Goal: Browse casually: Explore the website without a specific task or goal

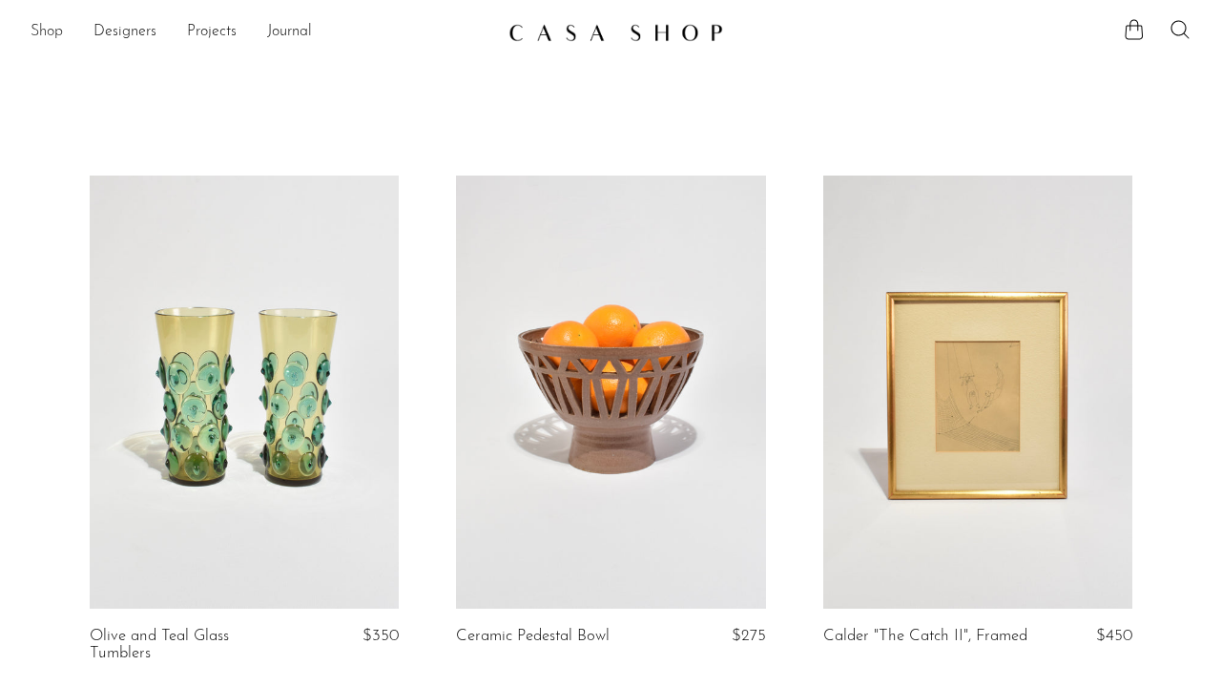
click at [47, 33] on link "Shop" at bounding box center [47, 32] width 32 height 25
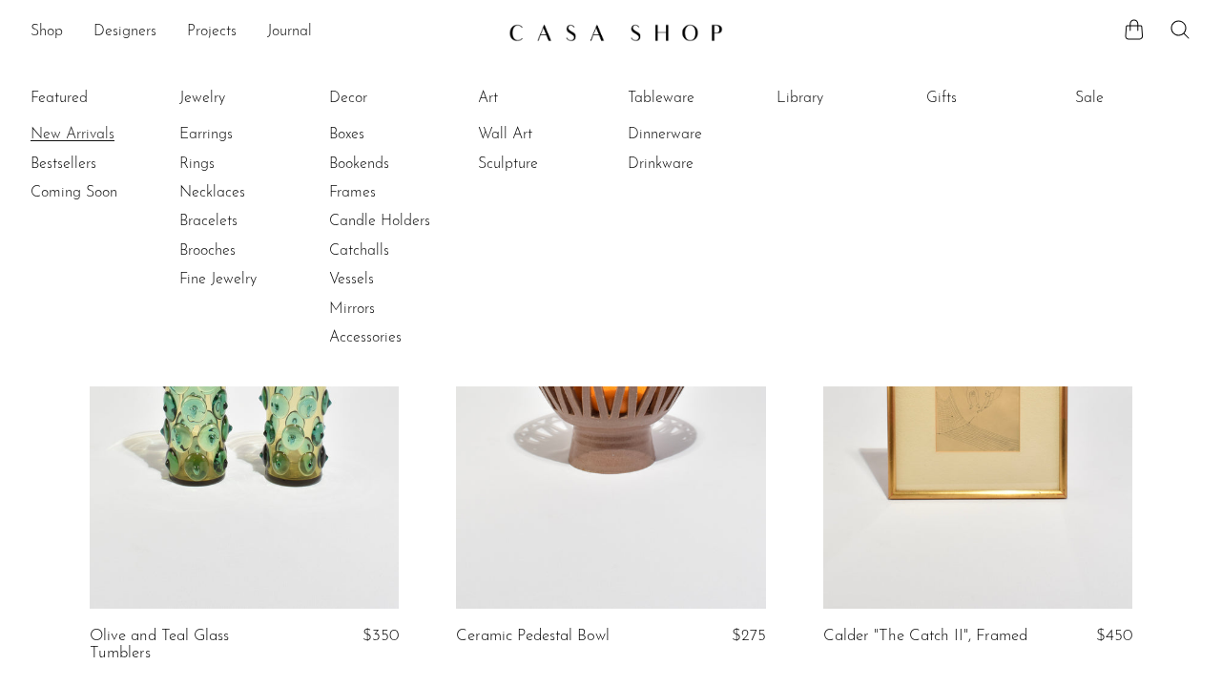
click at [75, 130] on link "New Arrivals" at bounding box center [102, 134] width 143 height 21
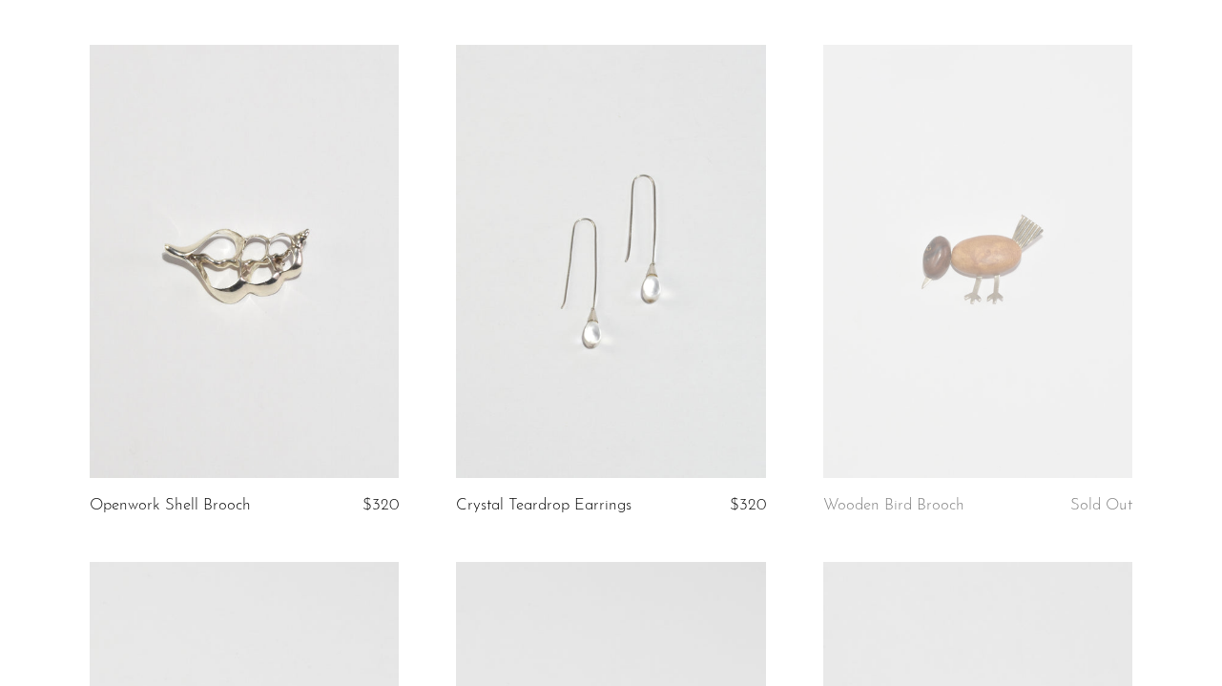
scroll to position [6134, 0]
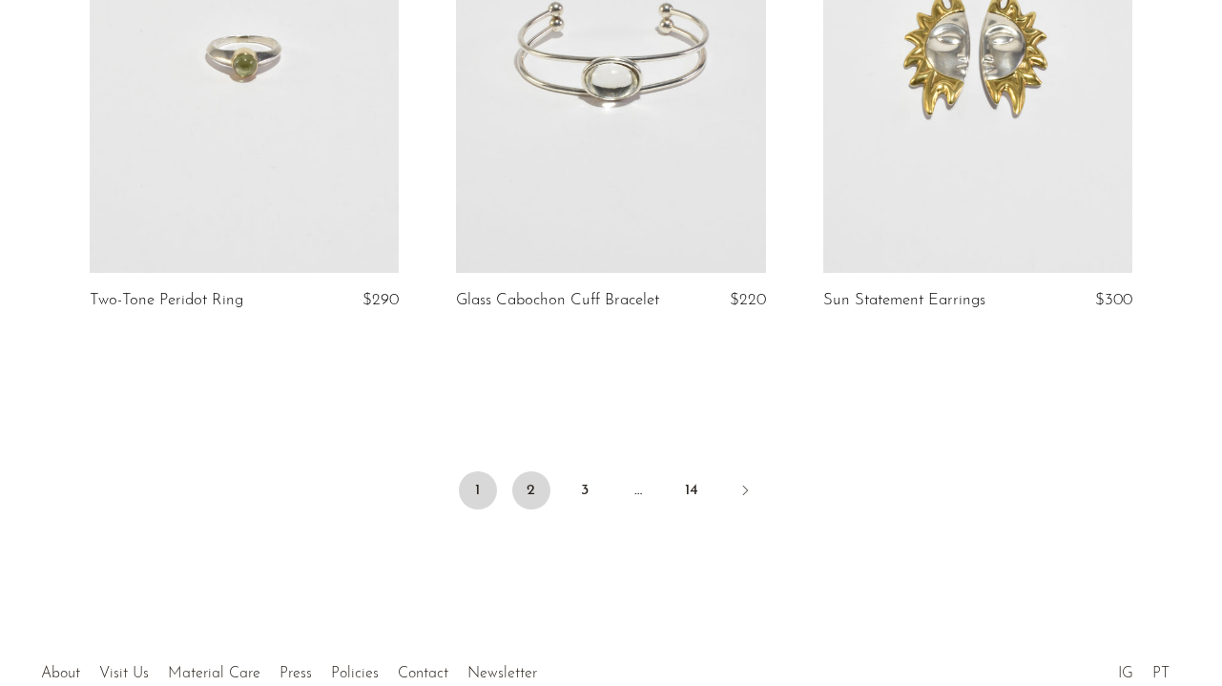
click at [542, 510] on link "2" at bounding box center [531, 490] width 38 height 38
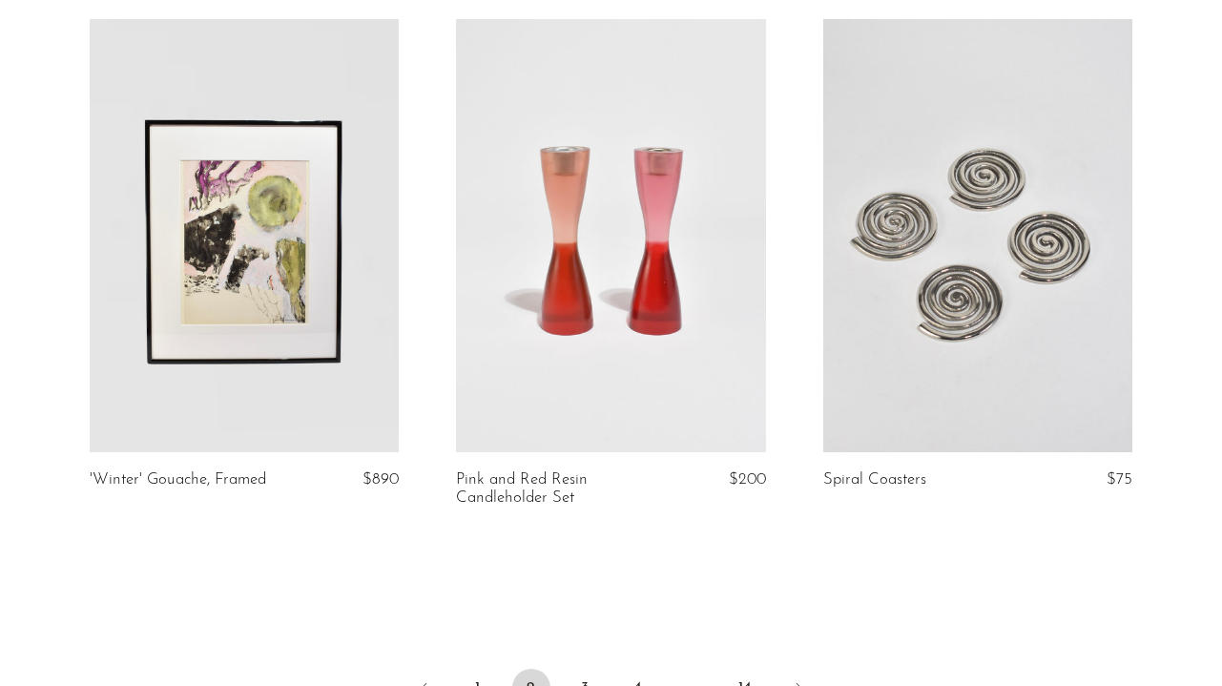
scroll to position [6207, 0]
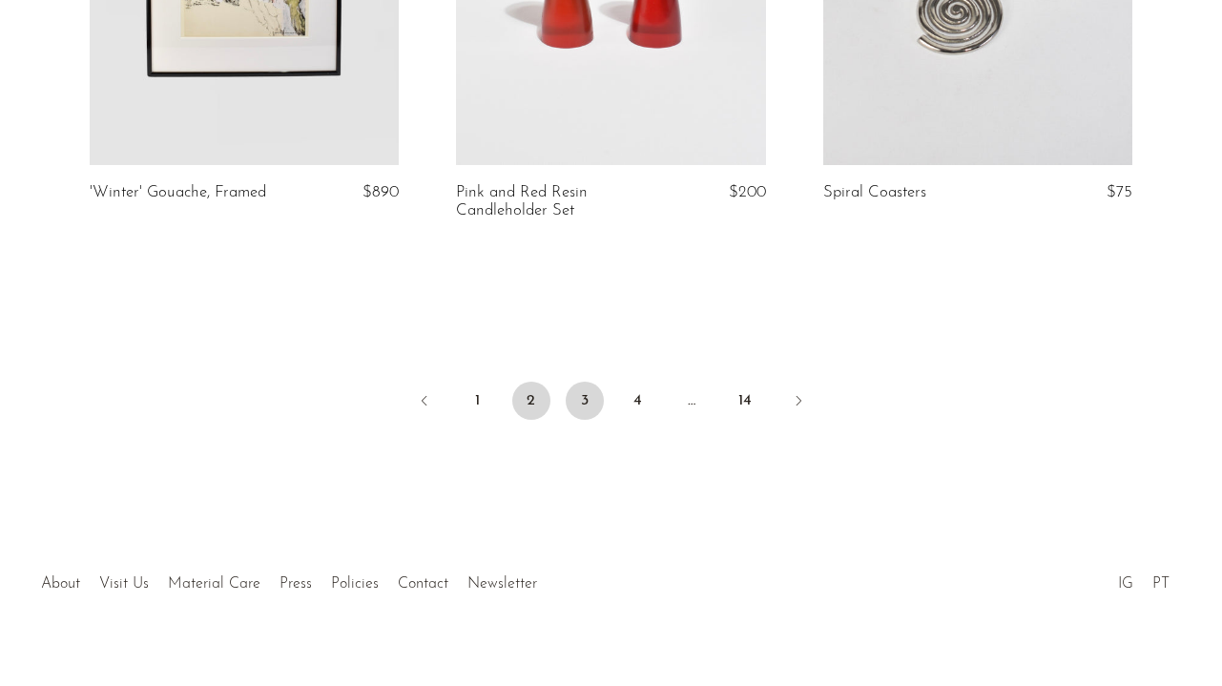
click at [594, 394] on link "3" at bounding box center [585, 401] width 38 height 38
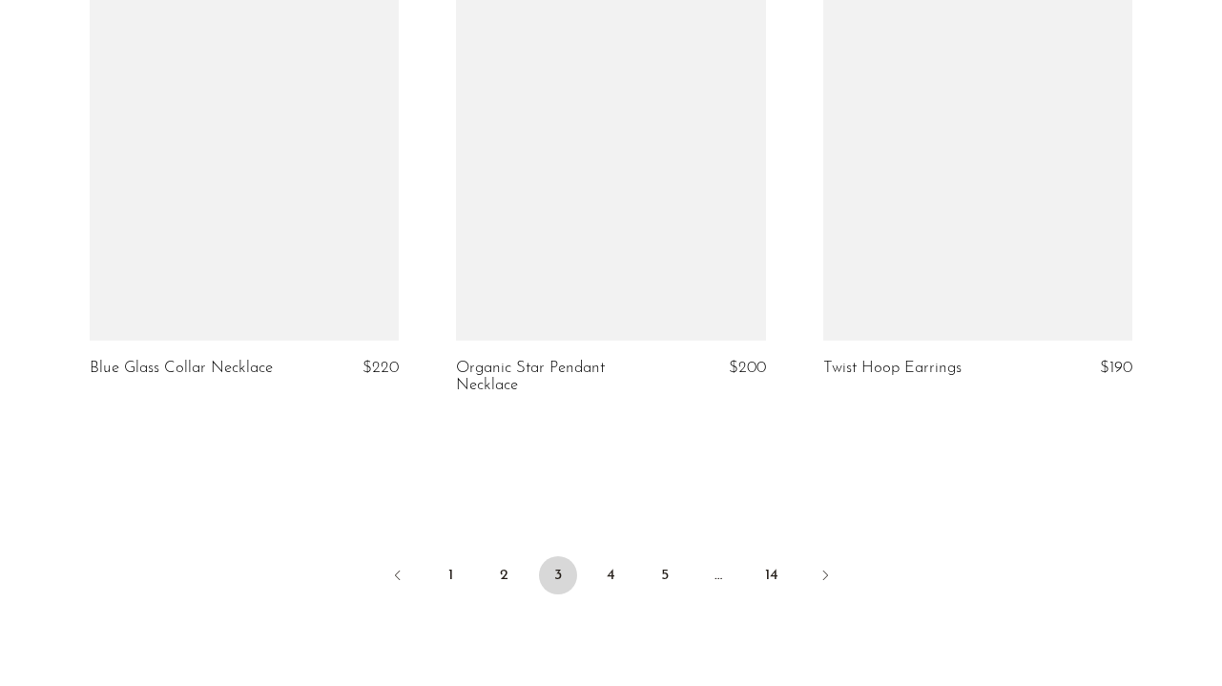
scroll to position [6062, 0]
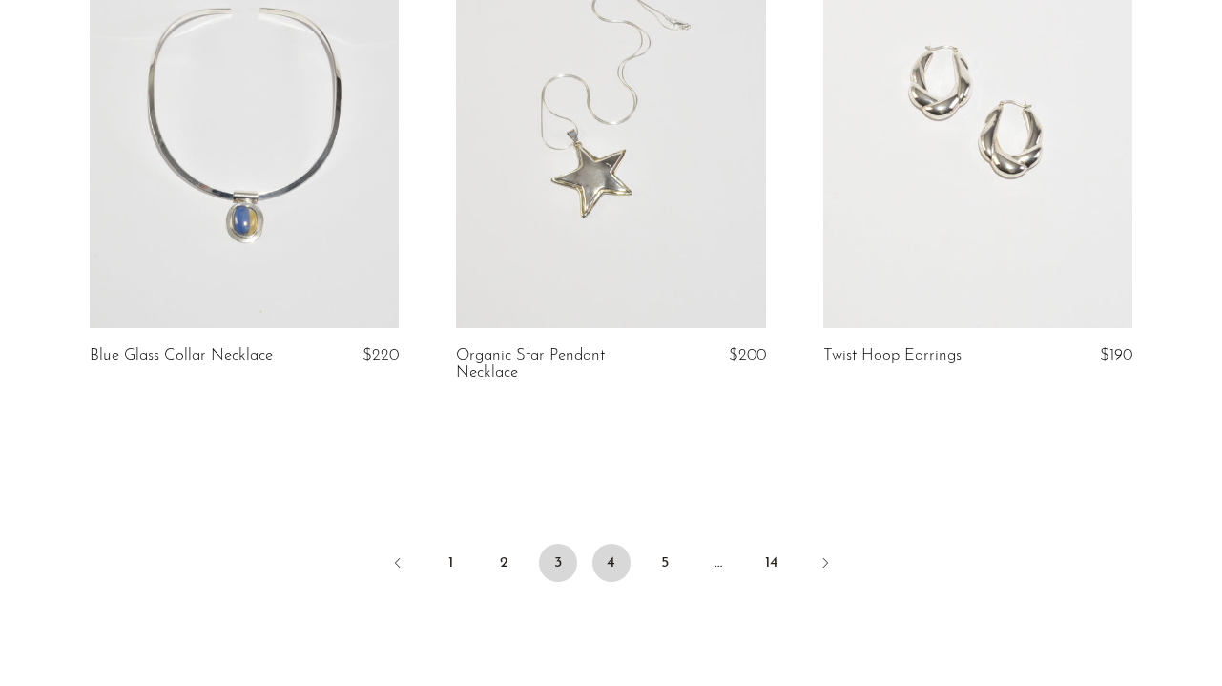
click at [612, 544] on link "4" at bounding box center [612, 563] width 38 height 38
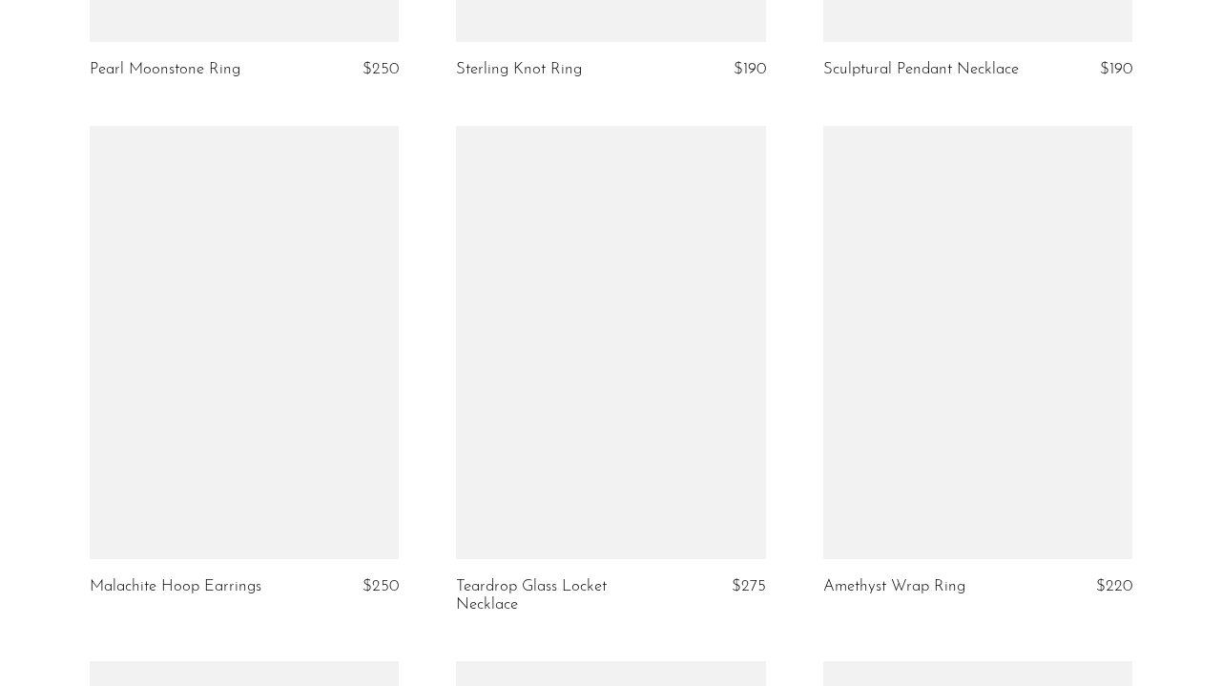
scroll to position [6096, 0]
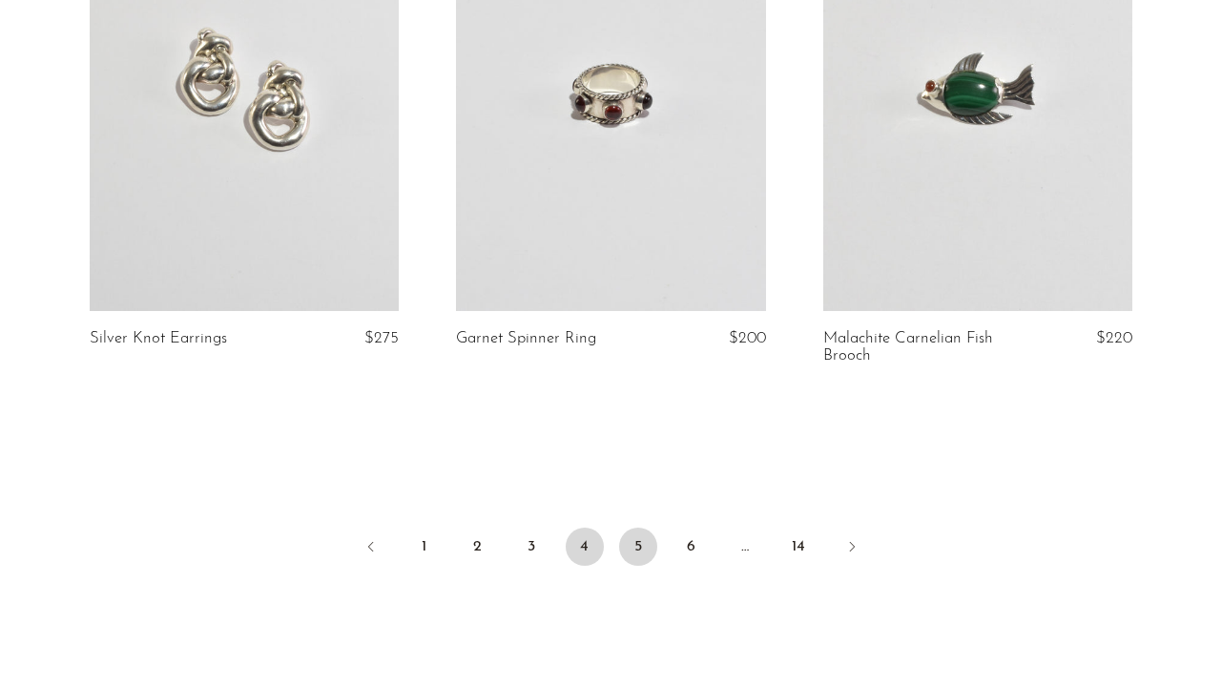
click at [635, 528] on link "5" at bounding box center [638, 547] width 38 height 38
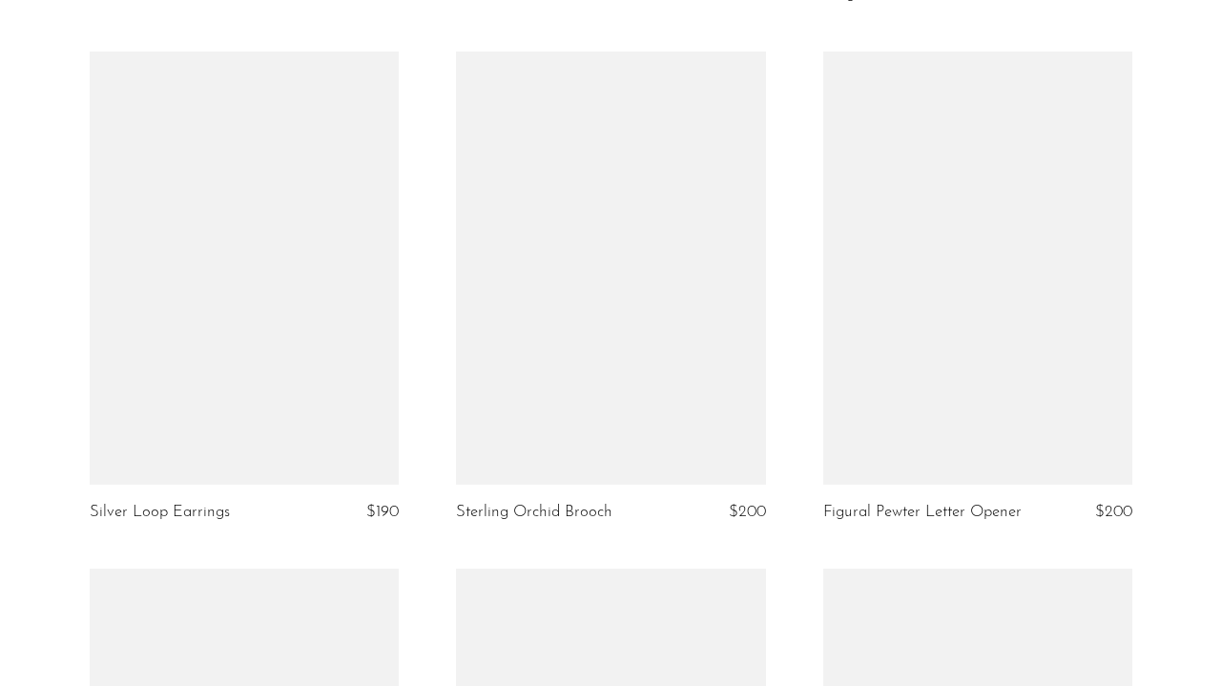
scroll to position [6015, 0]
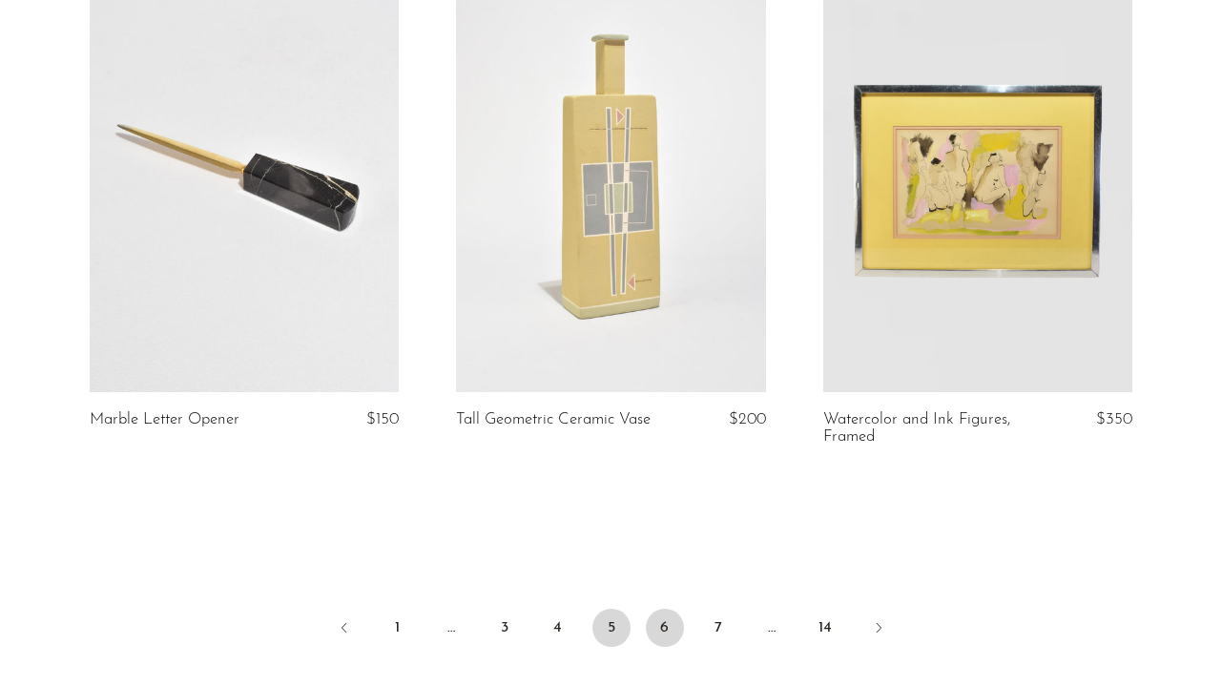
click at [664, 609] on link "6" at bounding box center [665, 628] width 38 height 38
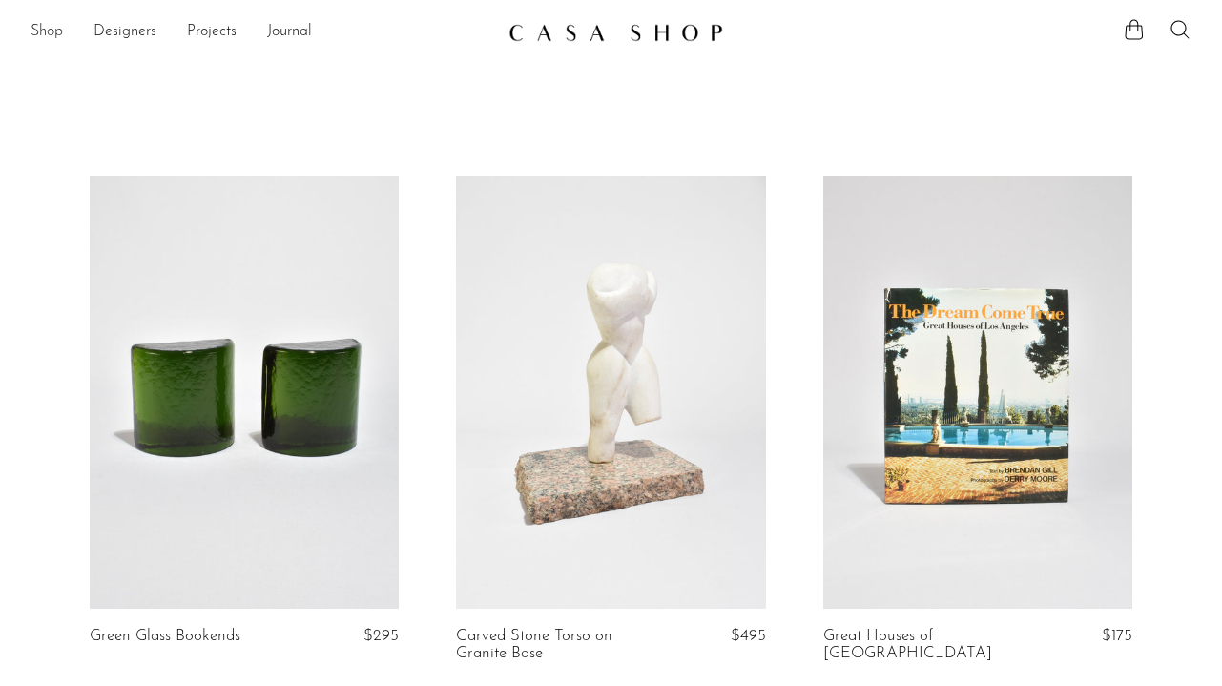
click at [50, 28] on link "Shop" at bounding box center [47, 32] width 32 height 25
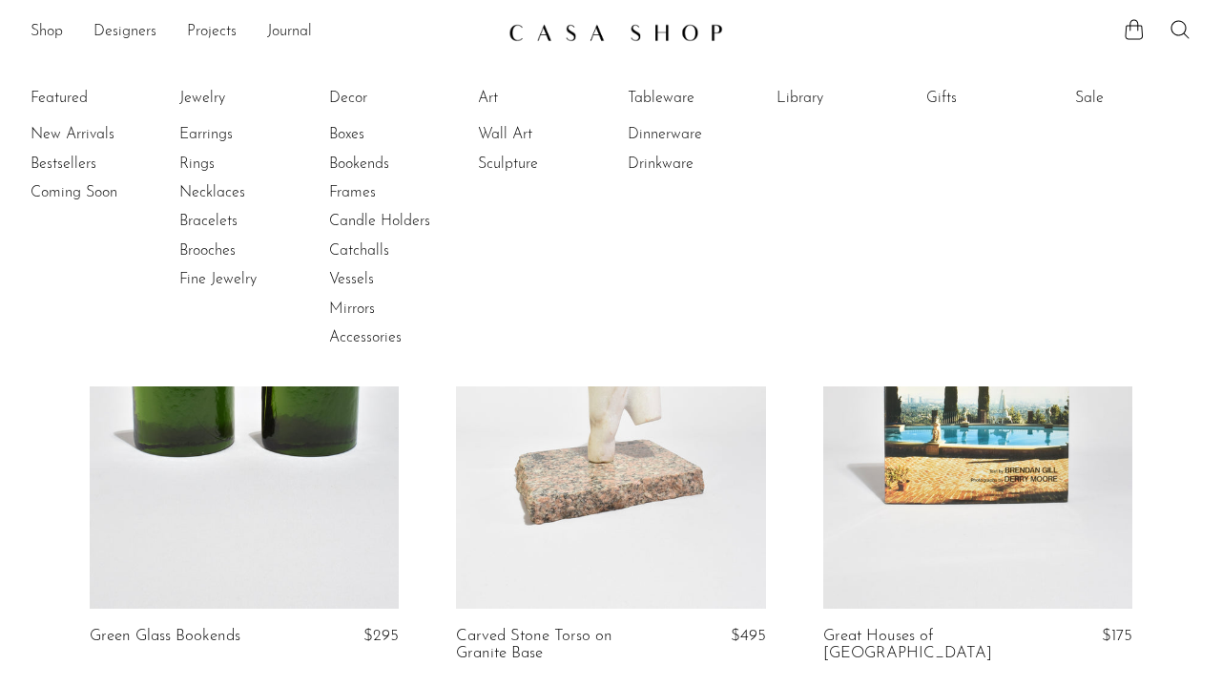
click at [66, 93] on li "Featured New Arrivals Bestsellers Coming Soon" at bounding box center [89, 218] width 116 height 277
click at [66, 95] on li "Featured New Arrivals Bestsellers Coming Soon" at bounding box center [89, 218] width 116 height 277
click at [52, 167] on link "Bestsellers" at bounding box center [102, 164] width 143 height 21
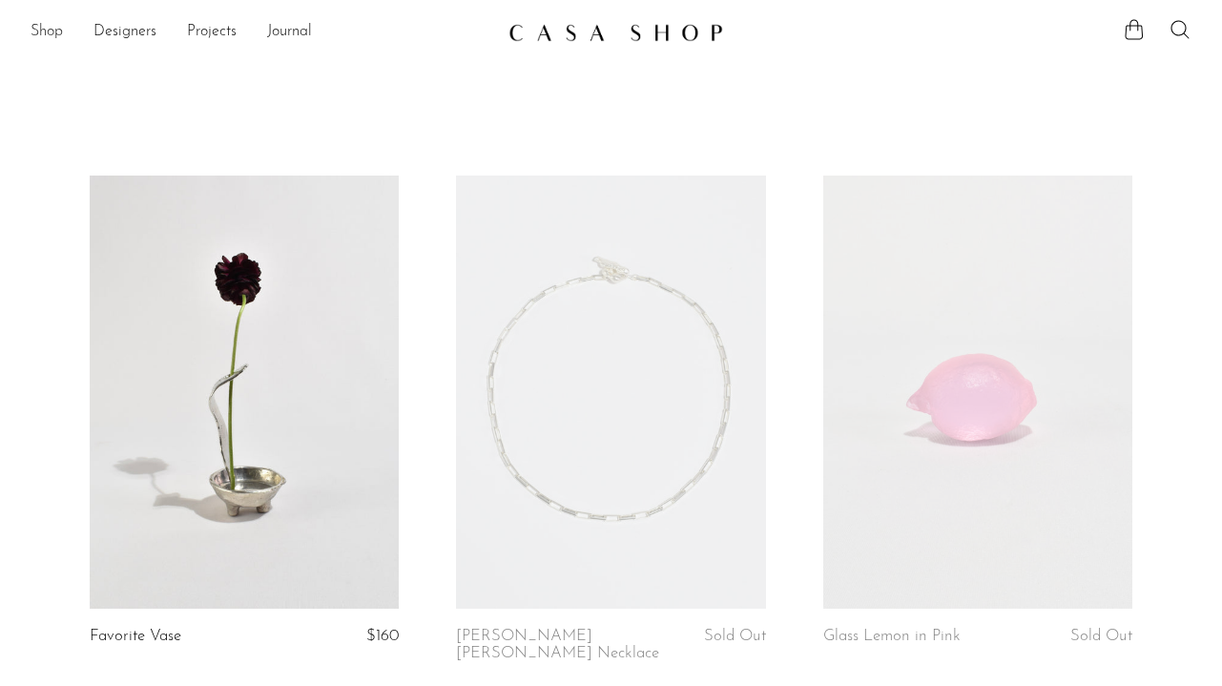
click at [59, 32] on link "Shop" at bounding box center [47, 32] width 32 height 25
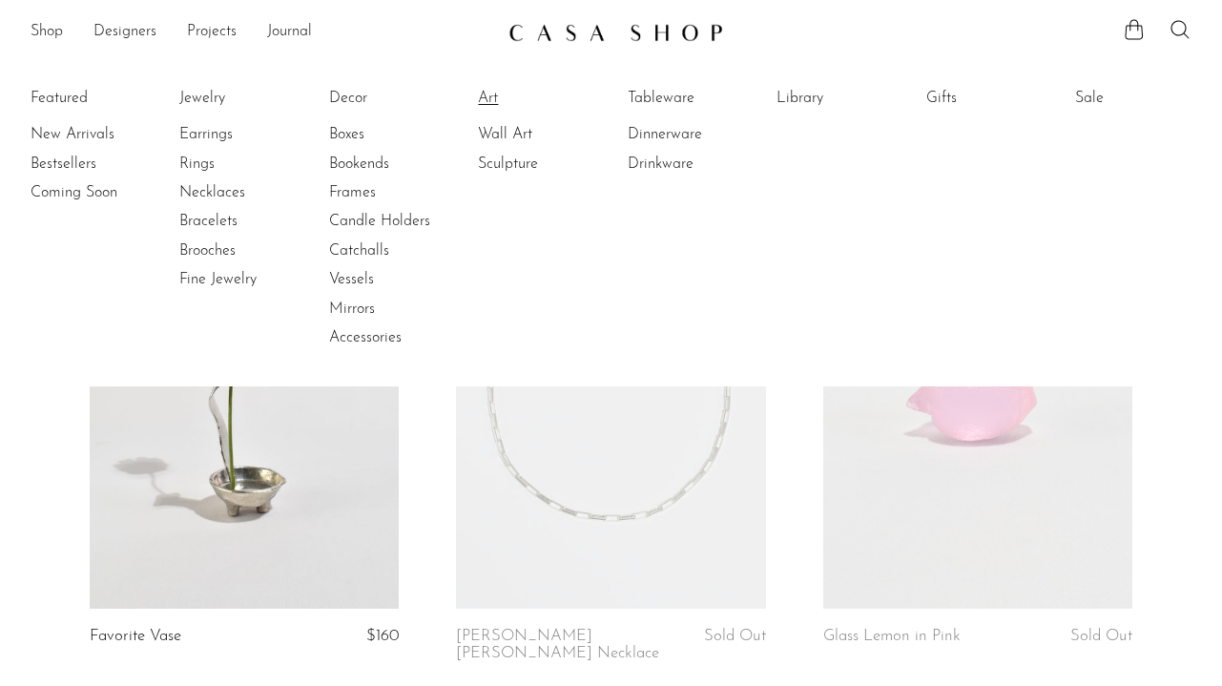
click at [493, 101] on link "Art" at bounding box center [549, 98] width 143 height 21
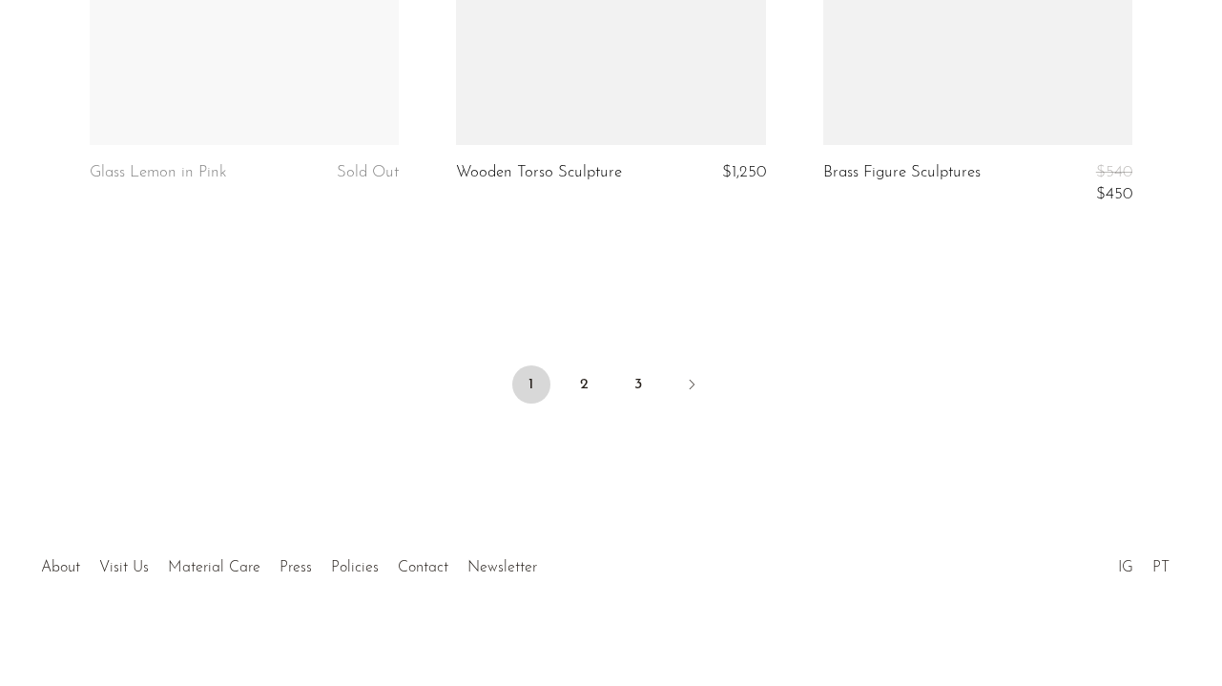
scroll to position [6318, 0]
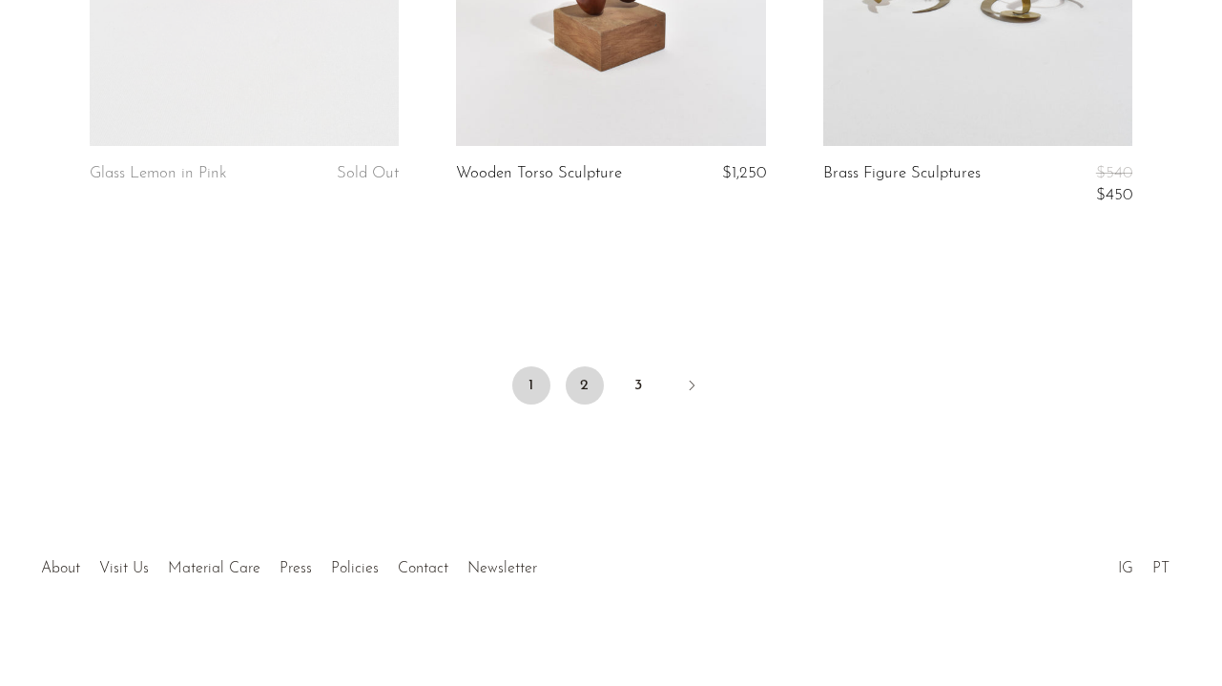
click at [582, 383] on link "2" at bounding box center [585, 385] width 38 height 38
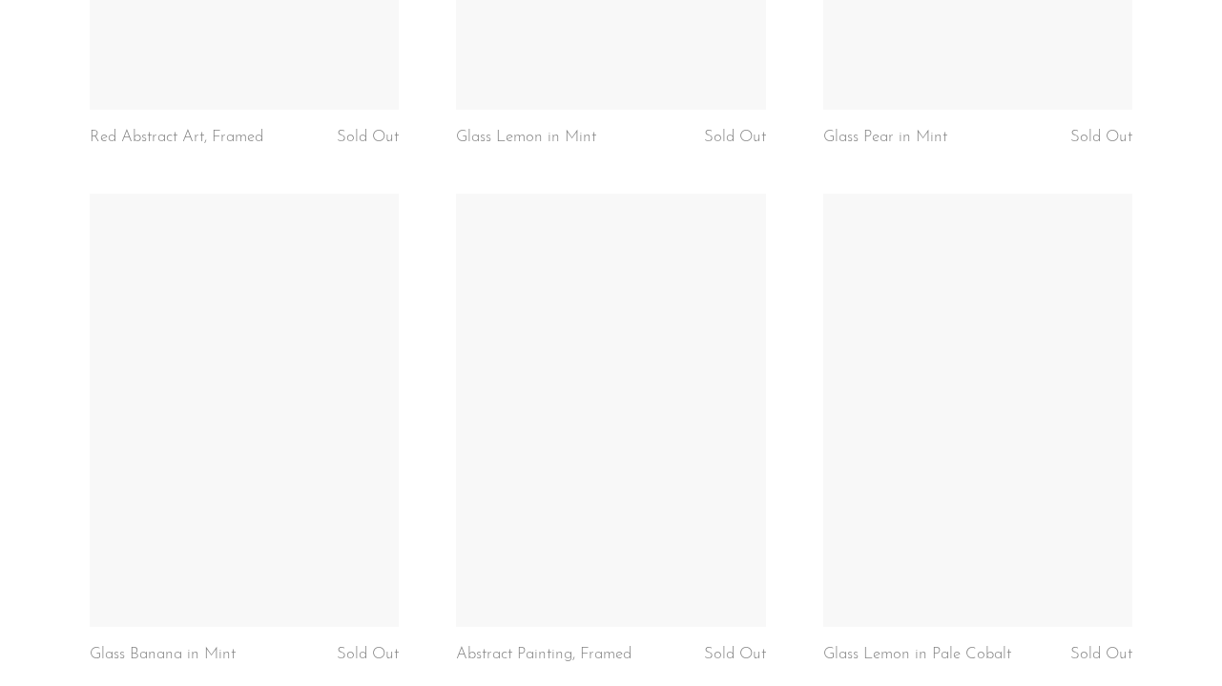
scroll to position [6039, 0]
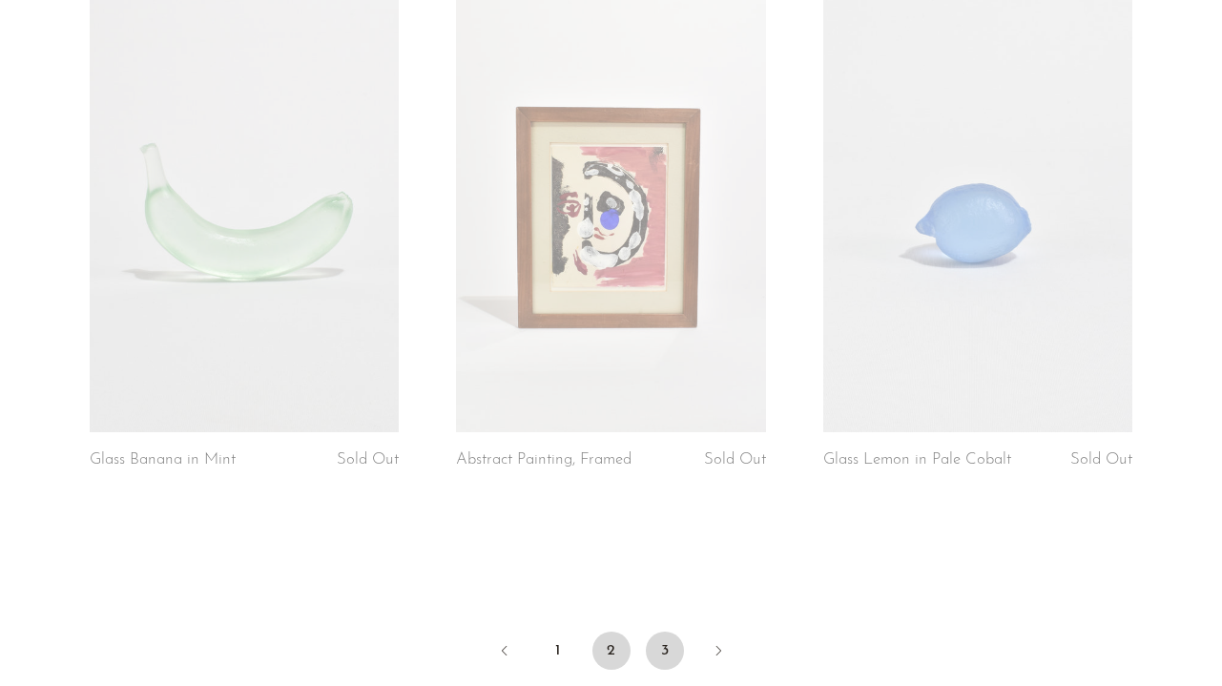
click at [667, 632] on link "3" at bounding box center [665, 651] width 38 height 38
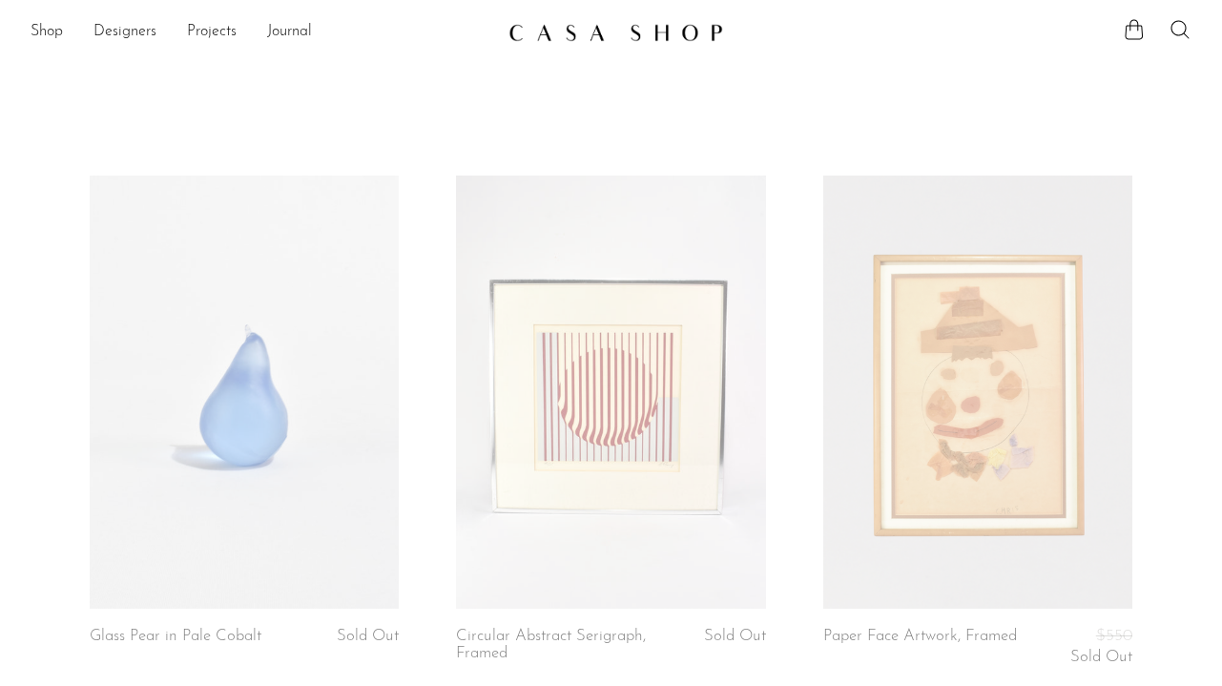
click at [32, 19] on li "Shop Featured New Arrivals Bestsellers Coming Soon Jewelry Jewelry All Earrings…" at bounding box center [47, 32] width 32 height 32
click at [37, 31] on link "Shop" at bounding box center [47, 32] width 32 height 25
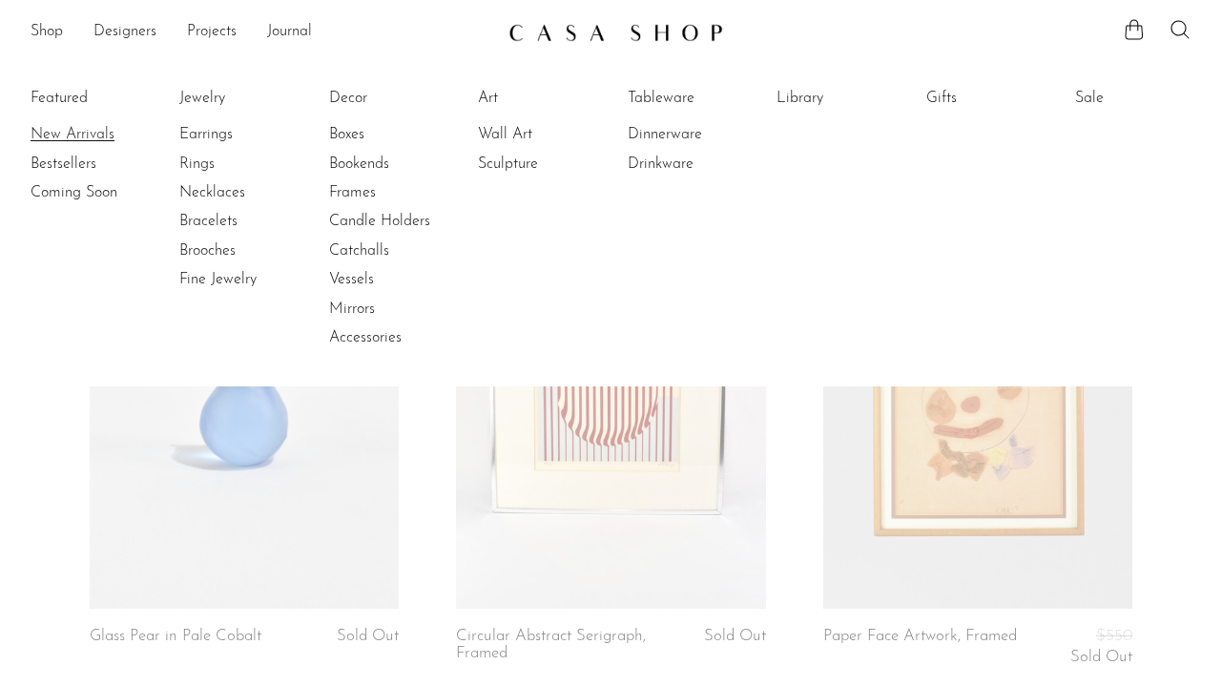
click at [63, 130] on link "New Arrivals" at bounding box center [102, 134] width 143 height 21
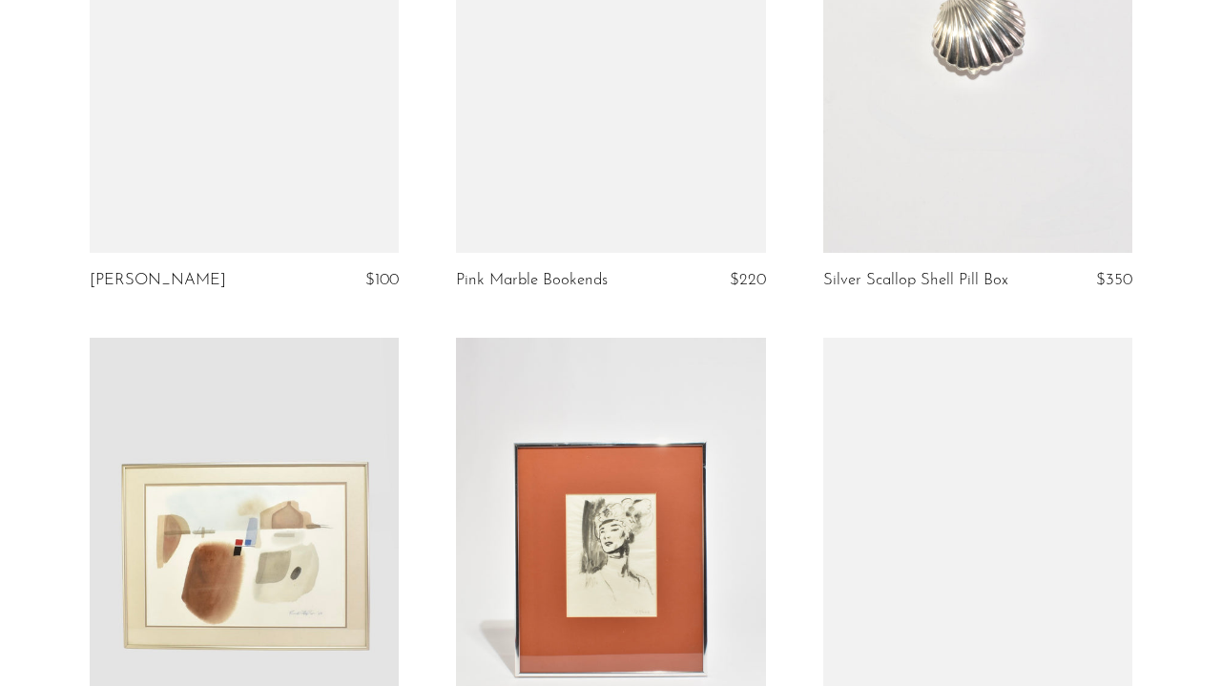
scroll to position [4145, 0]
